Goal: Obtain resource: Download file/media

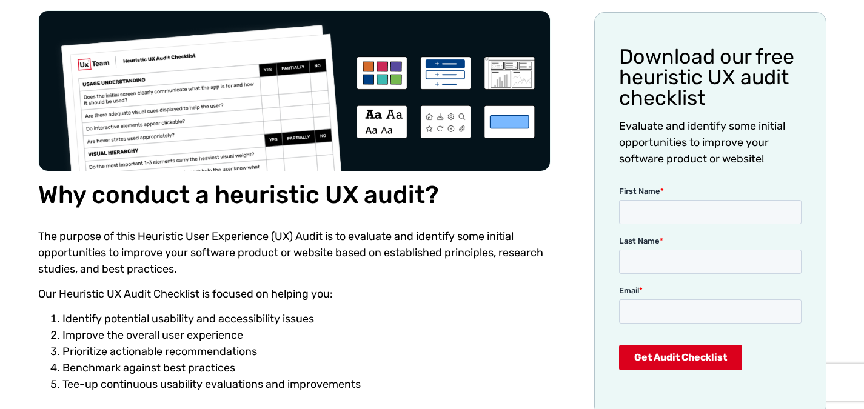
scroll to position [157, 0]
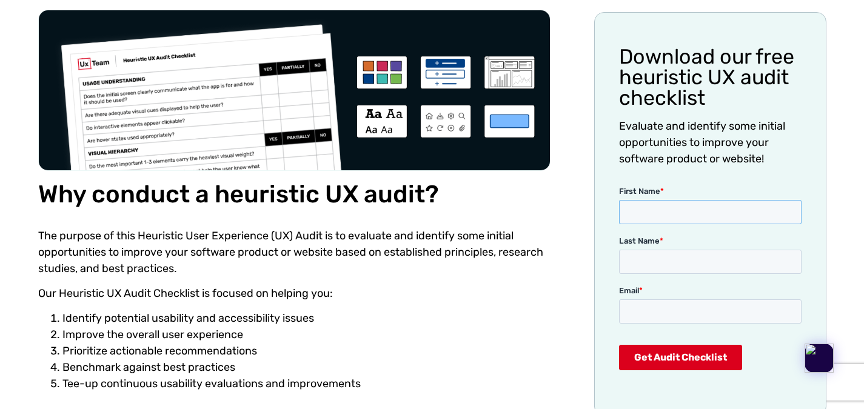
click at [662, 222] on input "First Name *" at bounding box center [709, 212] width 182 height 24
type input "[PERSON_NAME]"
type input "[EMAIL_ADDRESS][DOMAIN_NAME]"
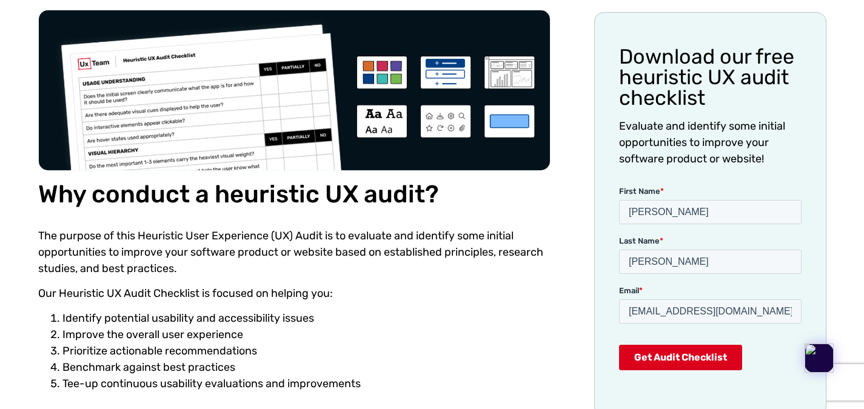
click at [687, 356] on input "Get Audit Checklist" at bounding box center [679, 357] width 123 height 25
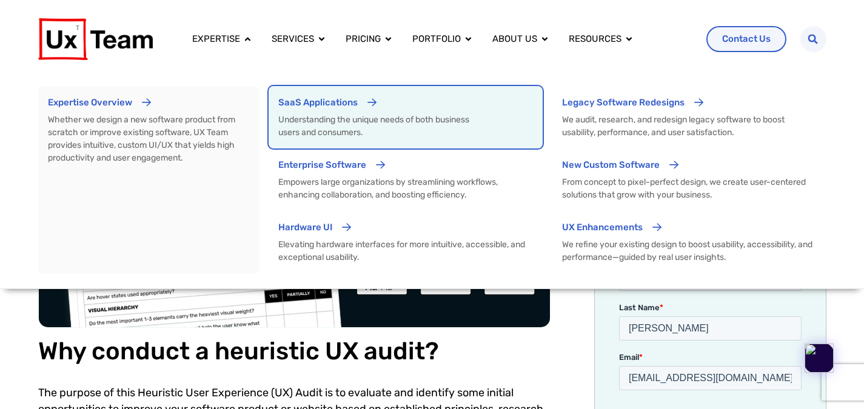
click at [338, 99] on p "SaaS Applications" at bounding box center [317, 103] width 79 height 14
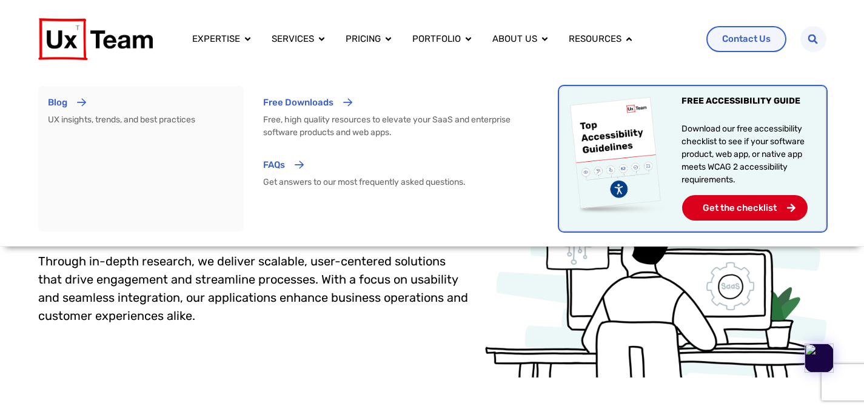
click at [714, 210] on p "Get the checklist" at bounding box center [739, 207] width 74 height 13
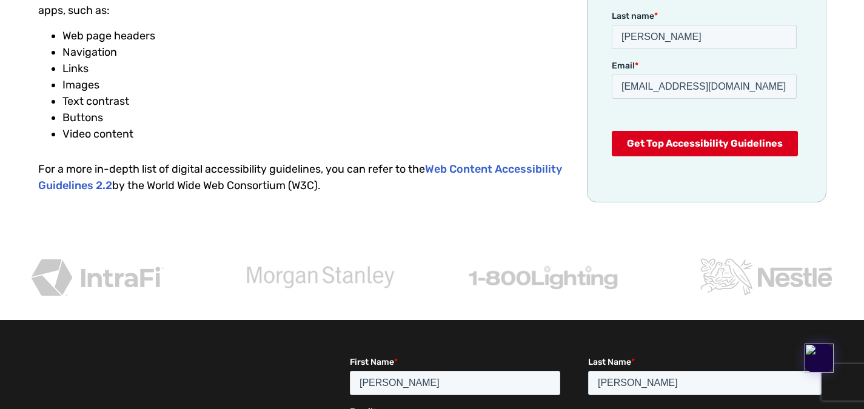
scroll to position [2456, 0]
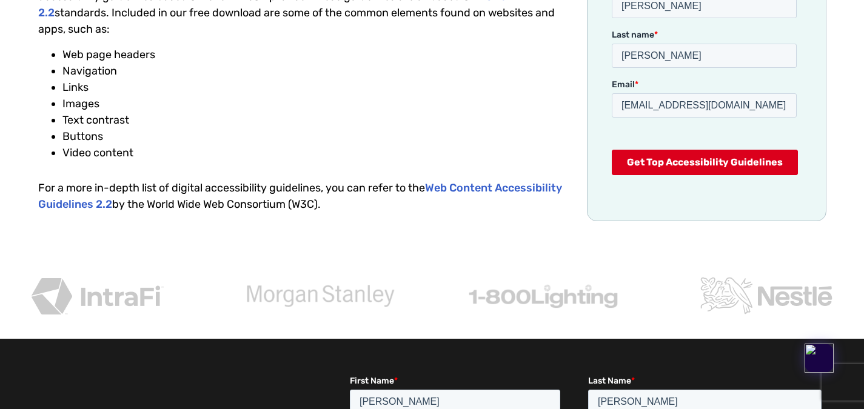
click at [742, 156] on input "Get Top Accessibility Guidelines" at bounding box center [704, 162] width 186 height 25
